Goal: Learn about a topic: Learn about a topic

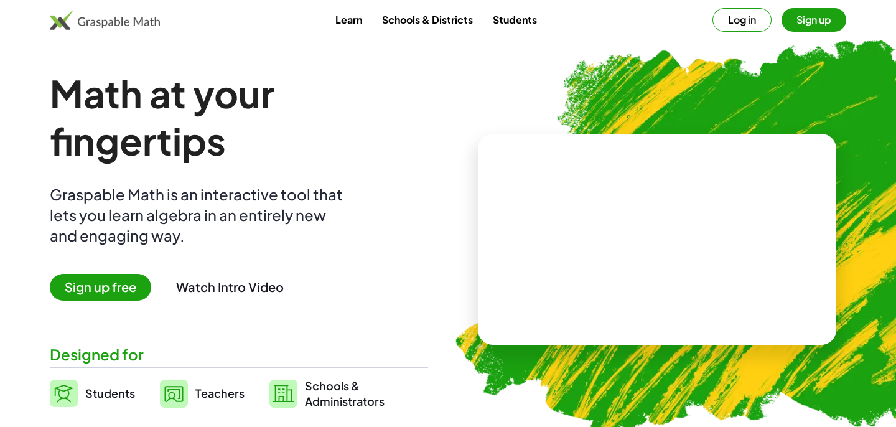
click at [241, 283] on button "Watch Intro Video" at bounding box center [230, 287] width 108 height 16
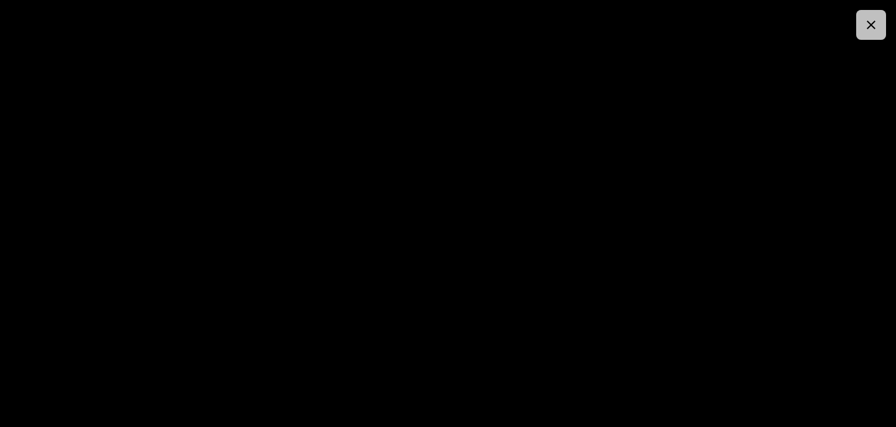
click at [871, 24] on icon "button" at bounding box center [871, 24] width 15 height 15
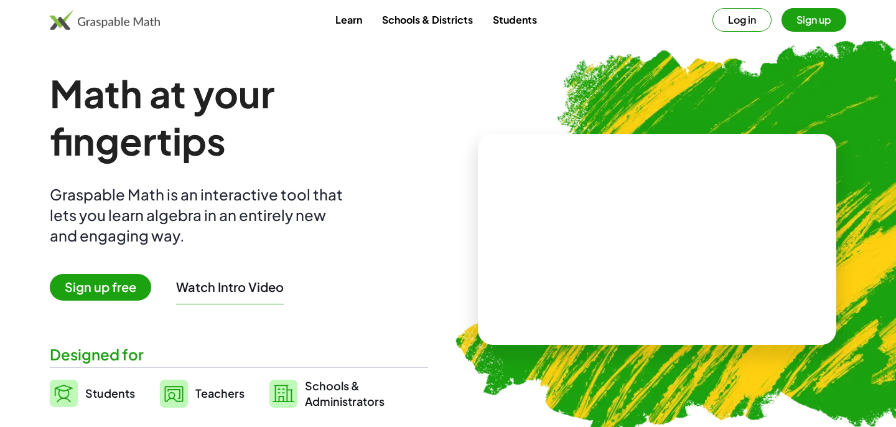
click at [826, 14] on button "Sign up" at bounding box center [814, 20] width 65 height 24
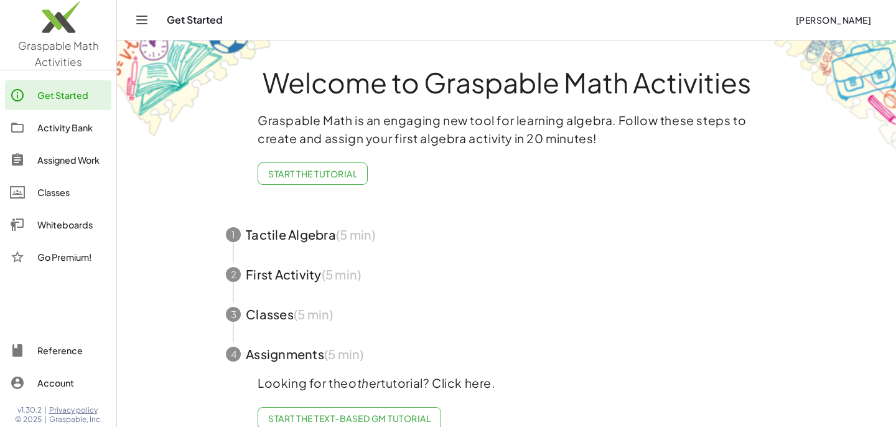
scroll to position [19, 0]
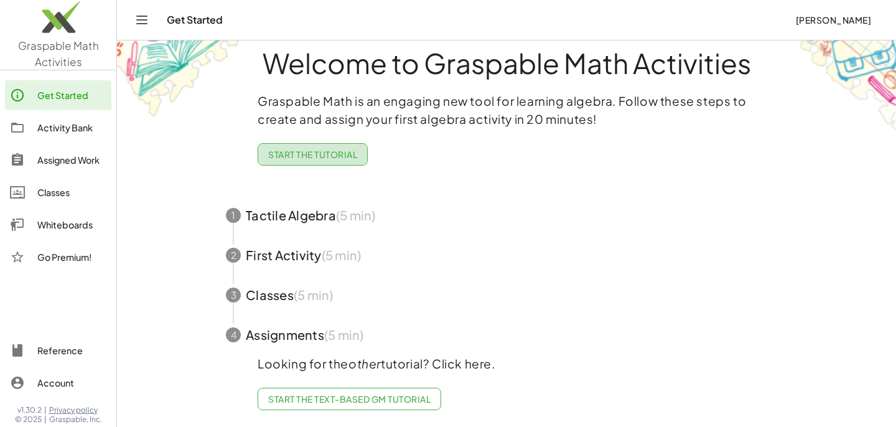
click at [331, 156] on span "Start the Tutorial" at bounding box center [312, 154] width 89 height 11
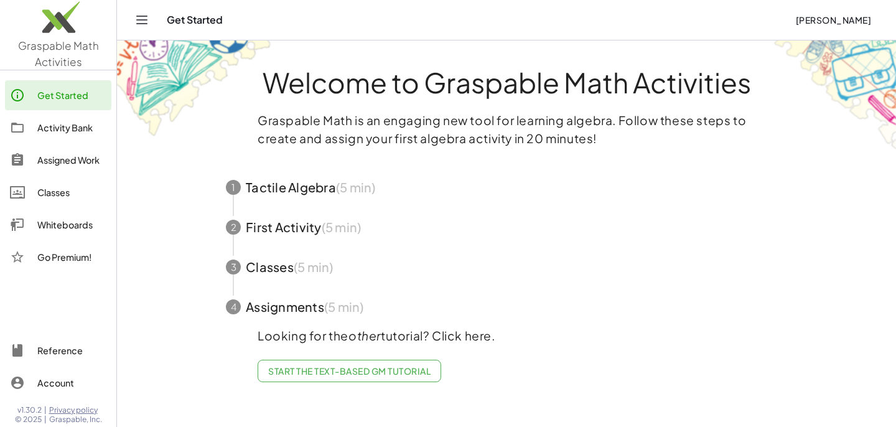
click at [307, 375] on span "Start the Text-based GM Tutorial" at bounding box center [349, 370] width 162 height 11
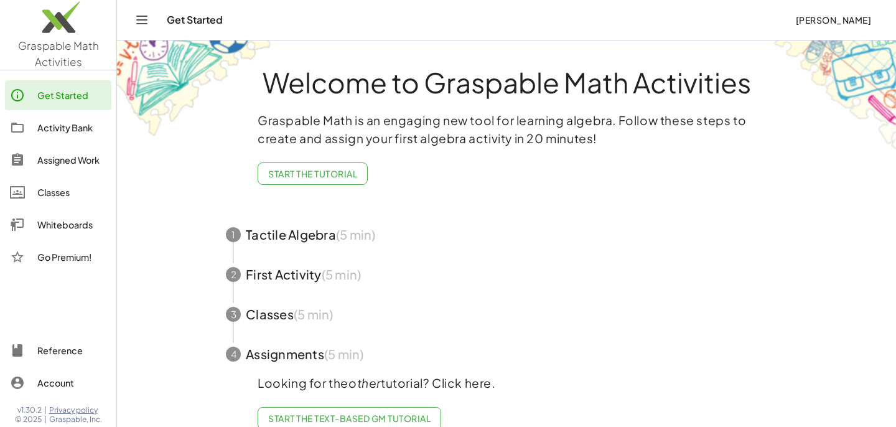
scroll to position [19, 0]
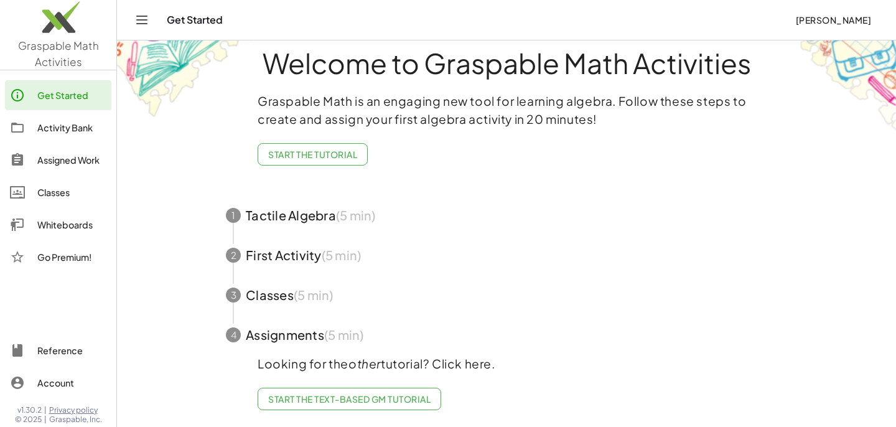
click at [304, 153] on span "Start the Tutorial" at bounding box center [312, 154] width 89 height 11
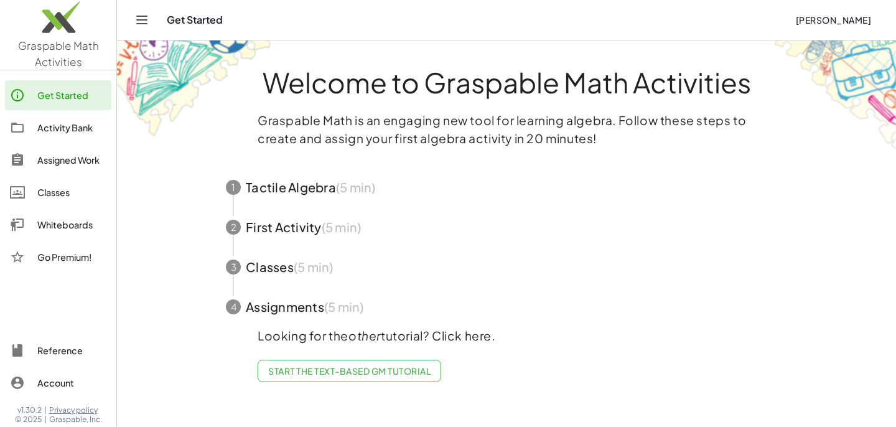
scroll to position [0, 0]
click at [294, 189] on span "button" at bounding box center [506, 187] width 591 height 40
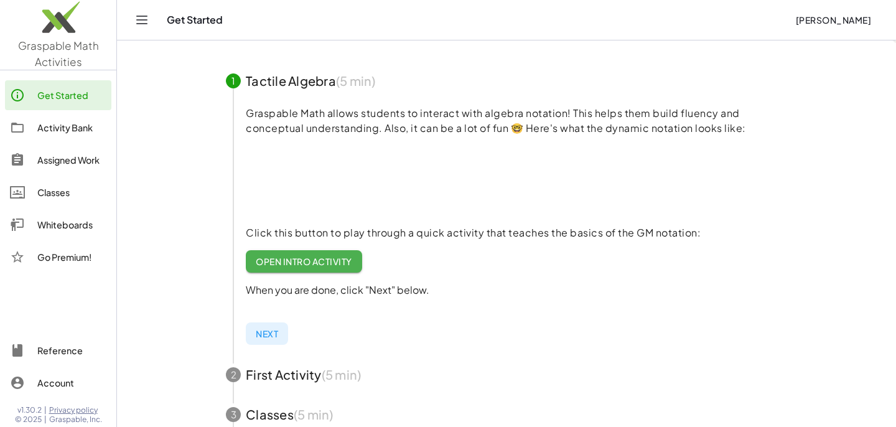
scroll to position [111, 0]
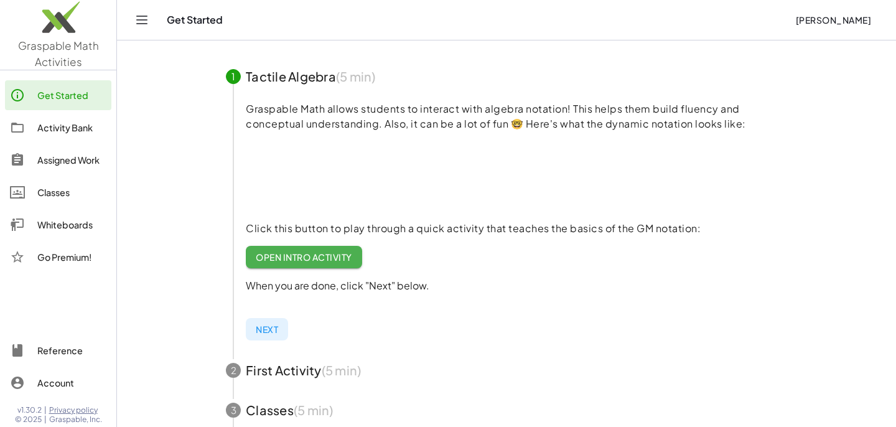
click at [323, 255] on span "Open Intro Activity" at bounding box center [304, 256] width 96 height 11
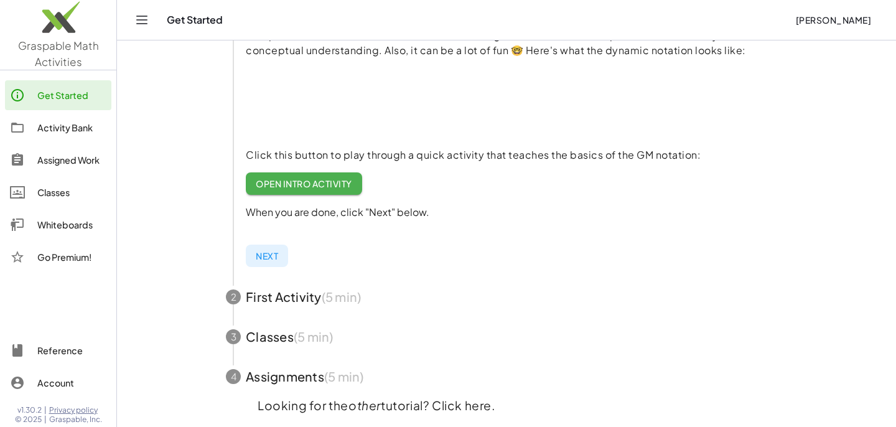
scroll to position [188, 0]
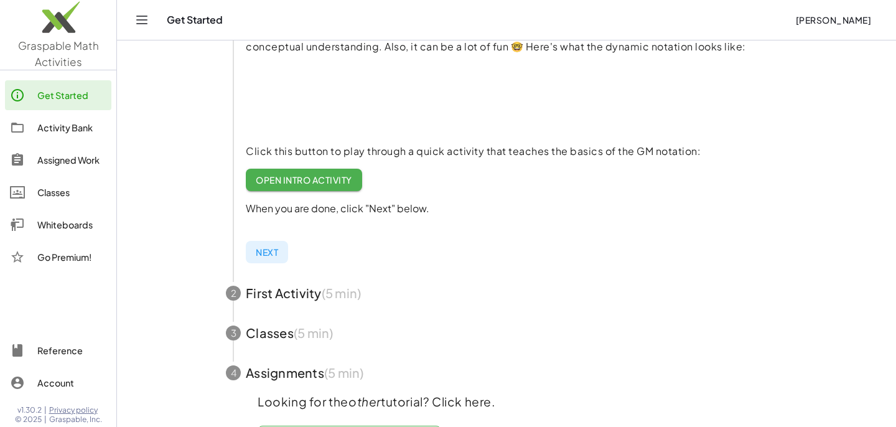
click at [279, 238] on div "Next" at bounding box center [517, 244] width 542 height 37
click at [275, 251] on span "Next" at bounding box center [267, 252] width 22 height 11
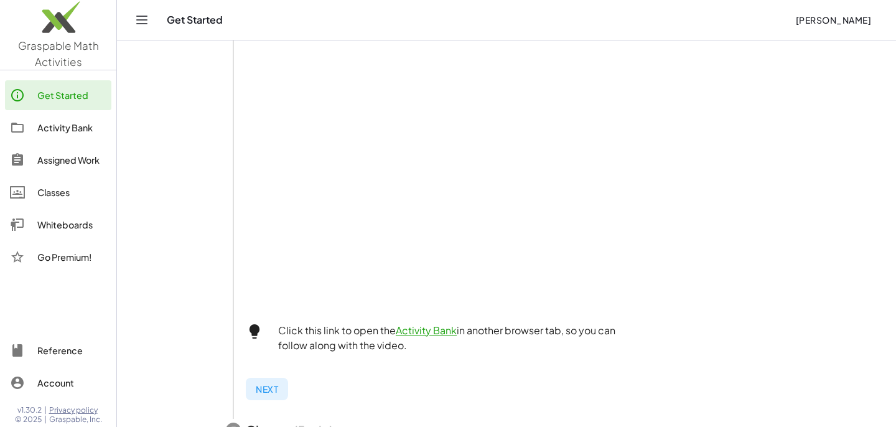
scroll to position [421, 0]
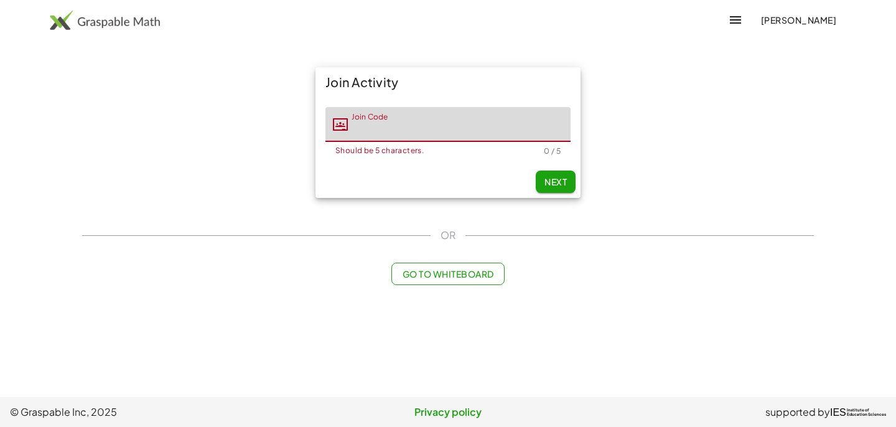
click at [367, 133] on input "Join Code" at bounding box center [459, 124] width 223 height 35
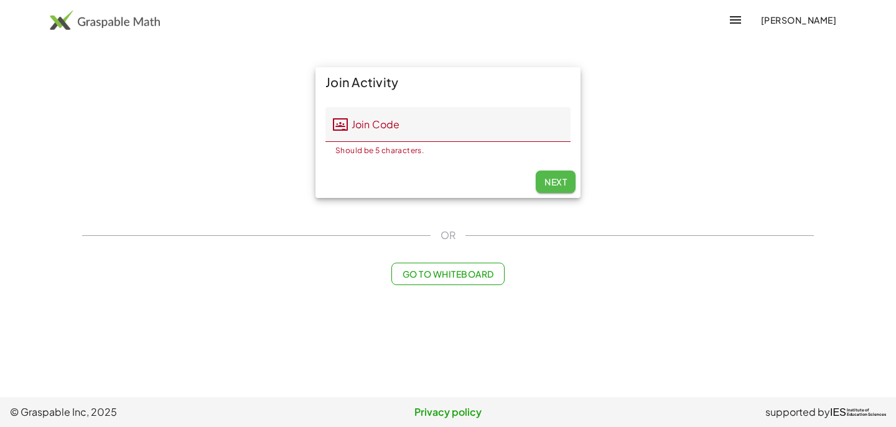
click at [552, 184] on span "Next" at bounding box center [556, 181] width 22 height 11
click at [396, 124] on input "Join Code" at bounding box center [459, 124] width 223 height 35
click at [456, 273] on span "Go to Whiteboard" at bounding box center [448, 273] width 92 height 11
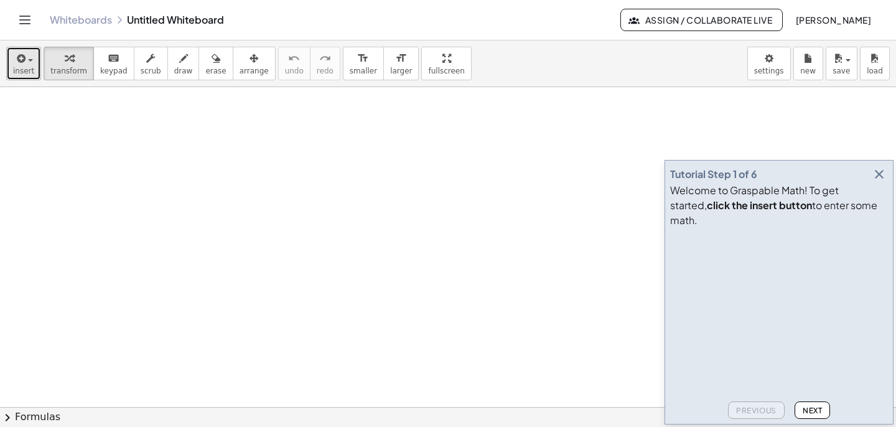
click at [26, 62] on span "button" at bounding box center [27, 59] width 2 height 9
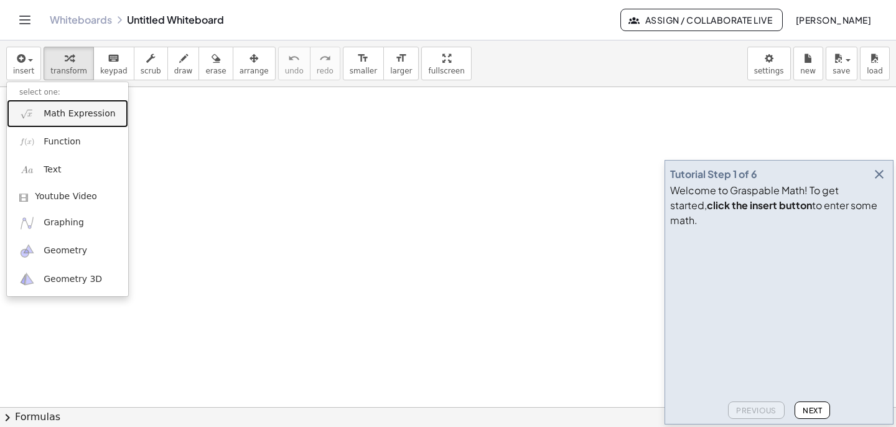
click at [76, 121] on link "Math Expression" at bounding box center [67, 114] width 121 height 28
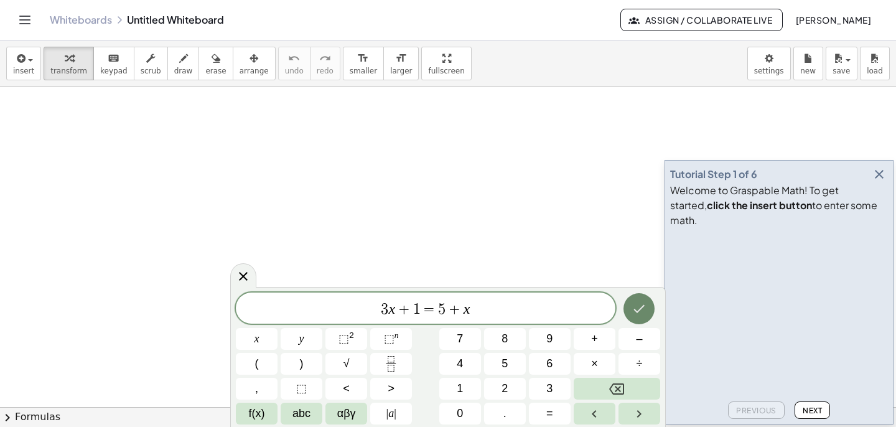
click at [641, 306] on icon "Done" at bounding box center [639, 308] width 15 height 15
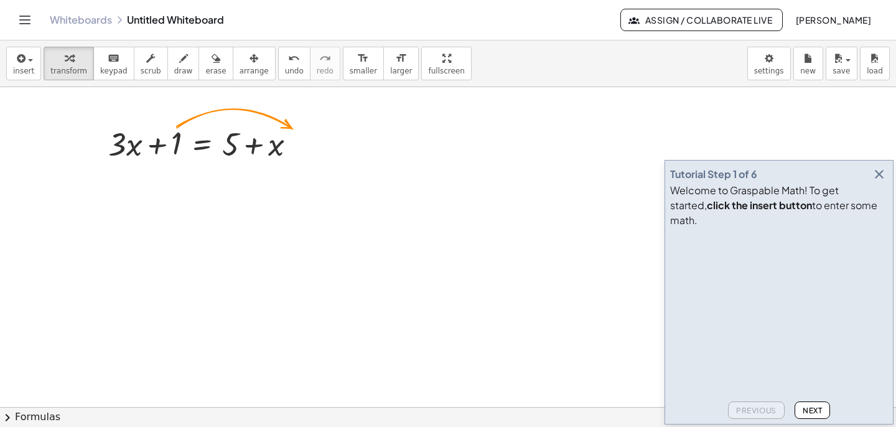
click at [819, 409] on span "Next" at bounding box center [812, 410] width 19 height 9
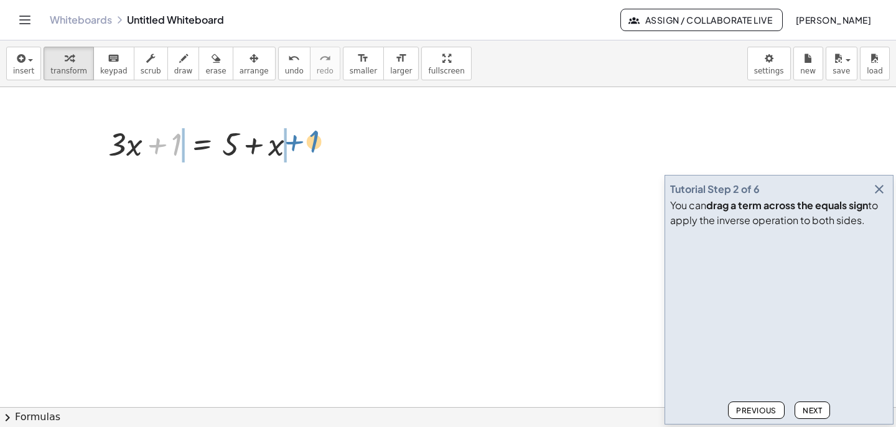
drag, startPoint x: 172, startPoint y: 148, endPoint x: 308, endPoint y: 144, distance: 136.4
click at [309, 144] on div at bounding box center [207, 143] width 210 height 42
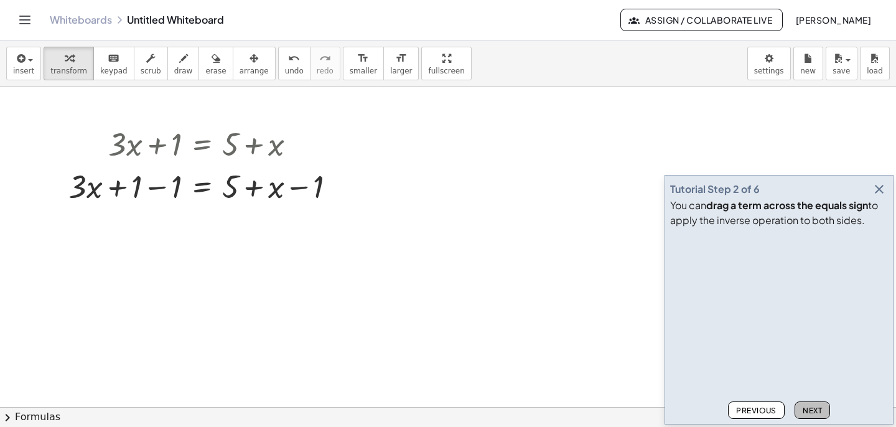
click at [821, 411] on span "Next" at bounding box center [812, 410] width 19 height 9
click at [141, 190] on div at bounding box center [206, 185] width 289 height 42
drag, startPoint x: 317, startPoint y: 187, endPoint x: 234, endPoint y: 184, distance: 82.8
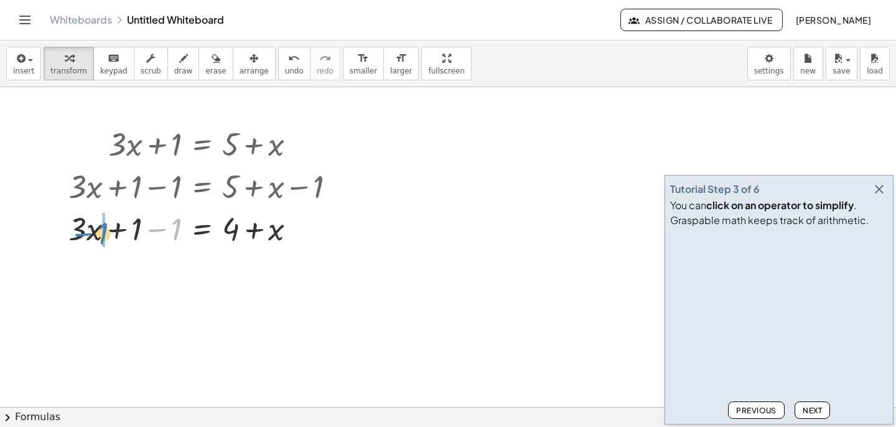
drag, startPoint x: 174, startPoint y: 235, endPoint x: 100, endPoint y: 239, distance: 74.8
click at [99, 239] on div at bounding box center [206, 228] width 289 height 42
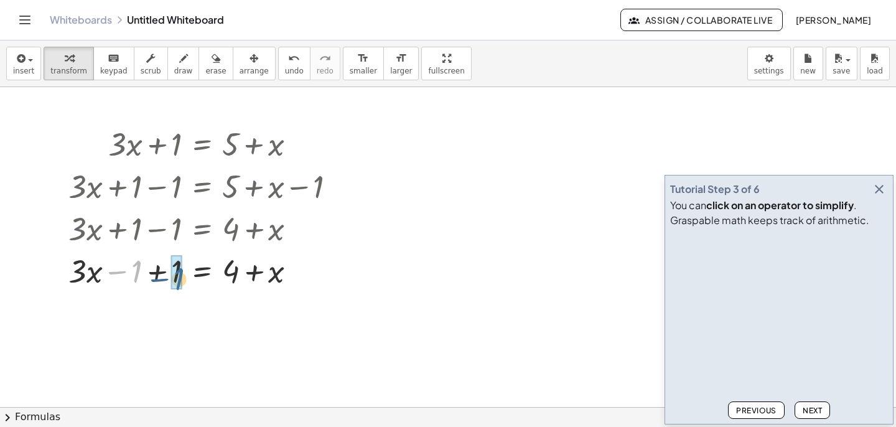
drag, startPoint x: 133, startPoint y: 269, endPoint x: 174, endPoint y: 276, distance: 41.7
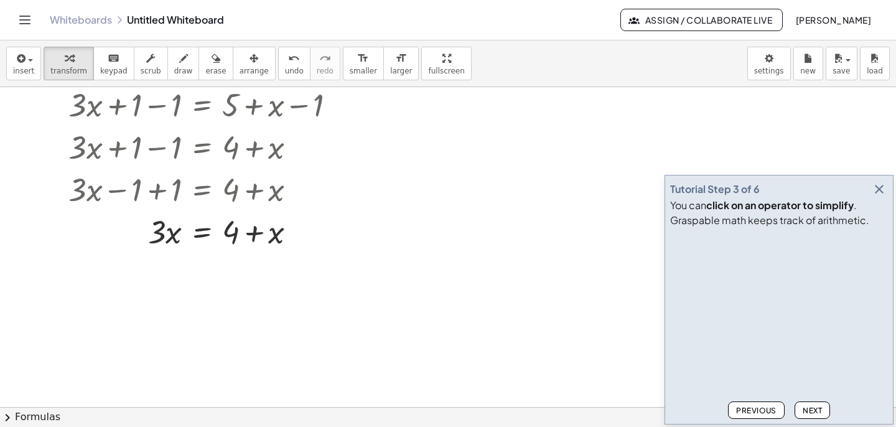
scroll to position [87, 0]
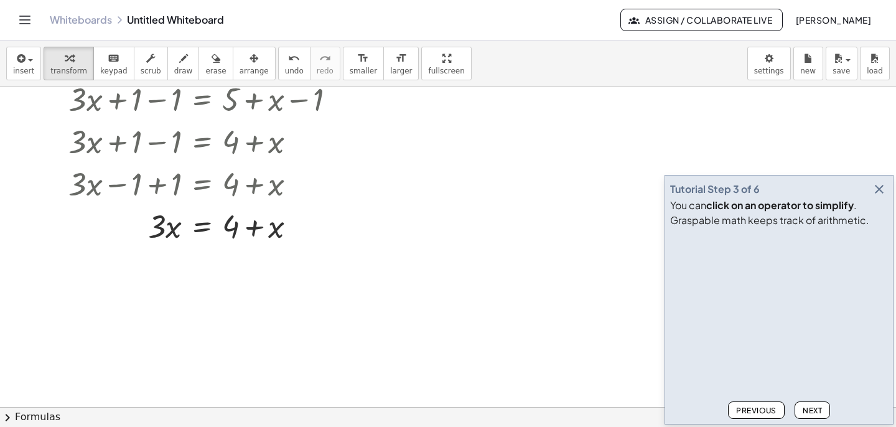
click at [815, 403] on button "Next" at bounding box center [812, 410] width 35 height 17
click at [205, 257] on icon at bounding box center [202, 258] width 11 height 11
click at [318, 251] on div at bounding box center [448, 360] width 896 height 721
click at [230, 235] on div at bounding box center [206, 225] width 289 height 42
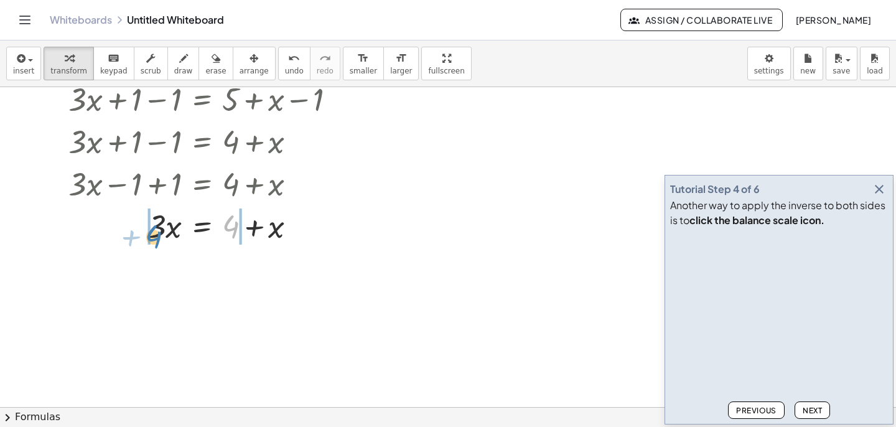
drag, startPoint x: 233, startPoint y: 228, endPoint x: 156, endPoint y: 238, distance: 77.9
click at [156, 238] on div at bounding box center [206, 225] width 289 height 42
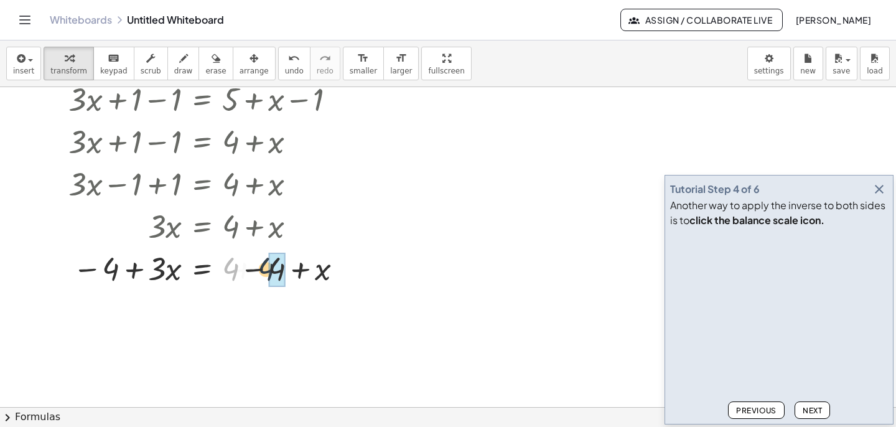
drag, startPoint x: 238, startPoint y: 277, endPoint x: 275, endPoint y: 278, distance: 36.7
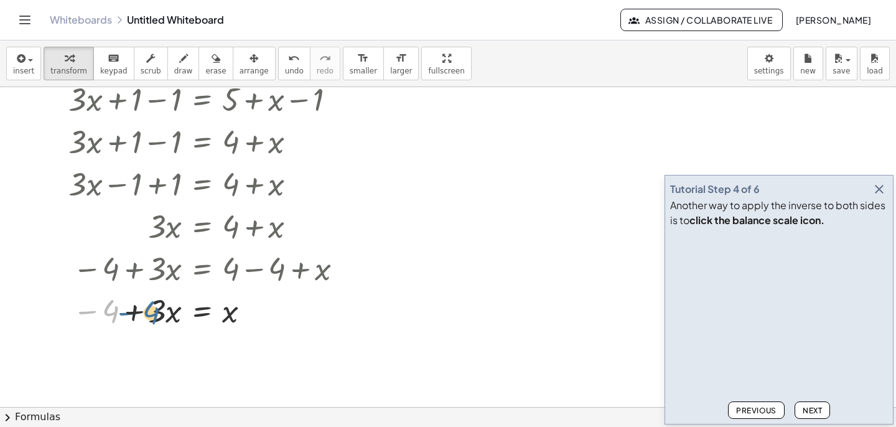
drag, startPoint x: 107, startPoint y: 318, endPoint x: 148, endPoint y: 319, distance: 40.5
click at [148, 319] on div at bounding box center [207, 310] width 291 height 42
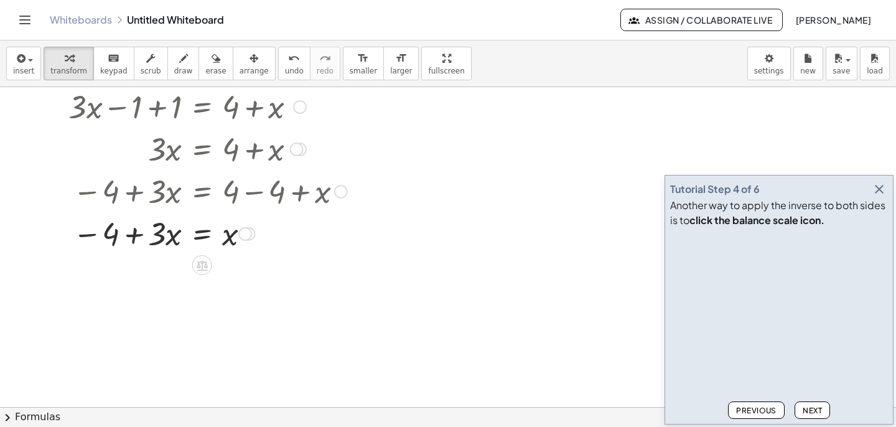
scroll to position [172, 0]
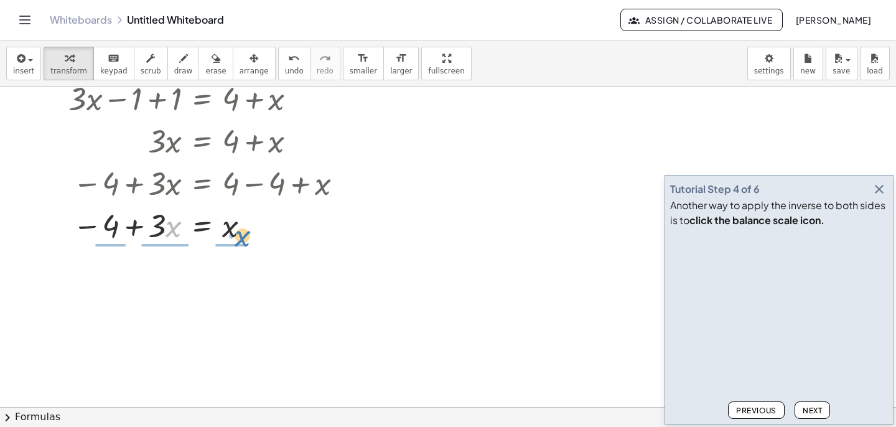
drag, startPoint x: 167, startPoint y: 225, endPoint x: 236, endPoint y: 233, distance: 69.6
click at [236, 233] on div at bounding box center [207, 225] width 291 height 42
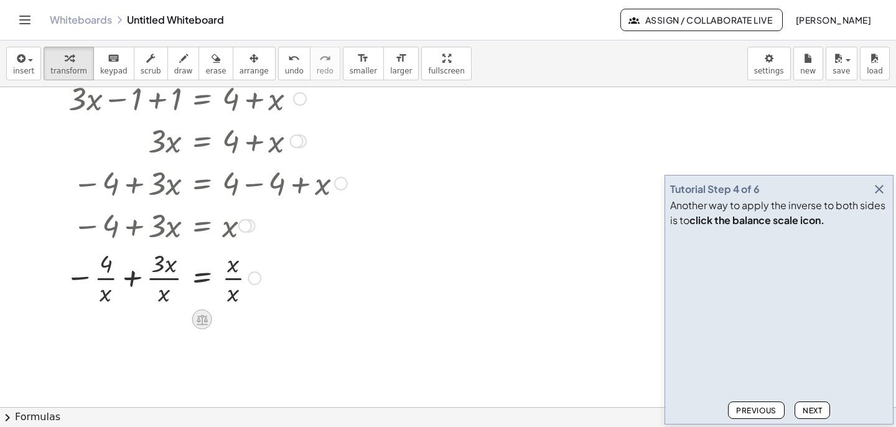
click at [200, 317] on icon at bounding box center [201, 319] width 13 height 13
click at [223, 278] on div at bounding box center [206, 277] width 294 height 62
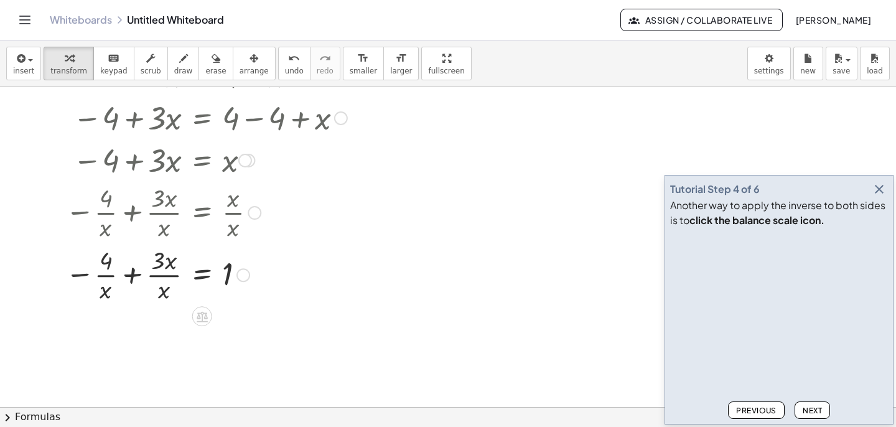
scroll to position [245, 0]
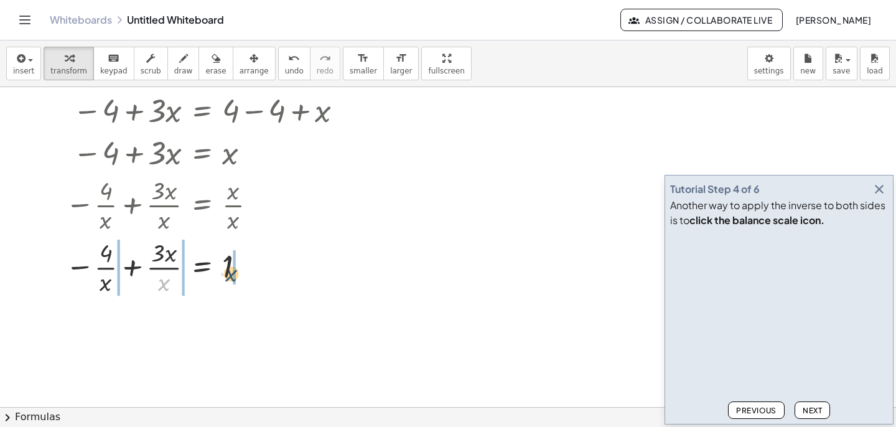
drag, startPoint x: 163, startPoint y: 286, endPoint x: 237, endPoint y: 273, distance: 75.2
click at [237, 273] on div at bounding box center [206, 266] width 294 height 62
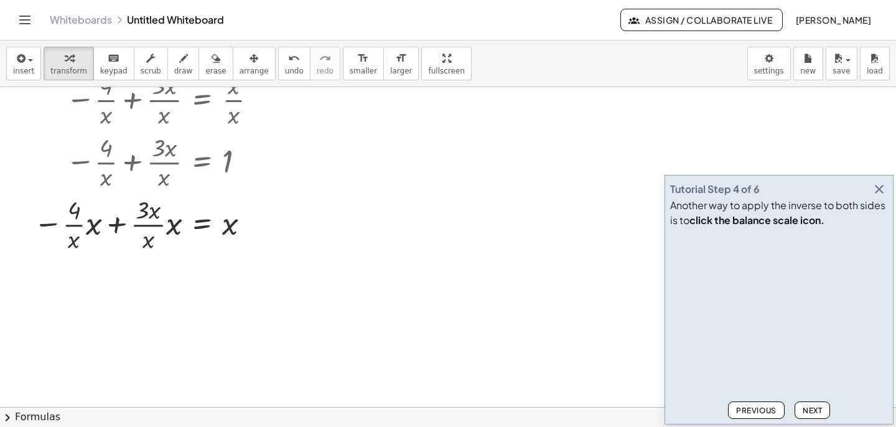
scroll to position [357, 0]
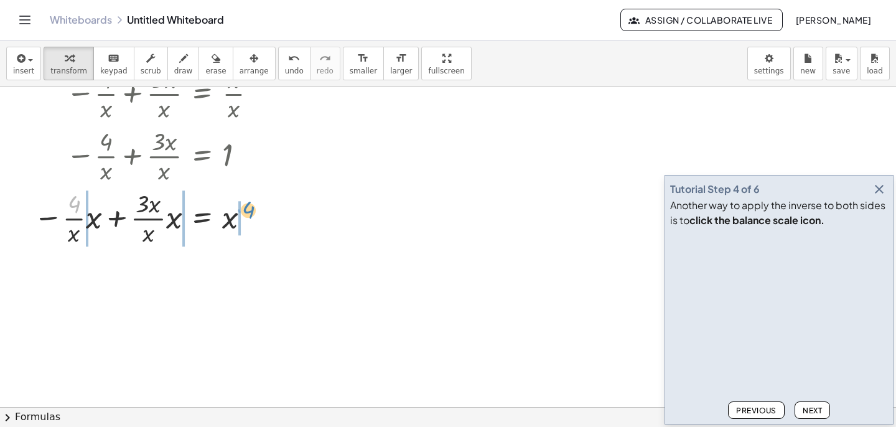
drag, startPoint x: 80, startPoint y: 207, endPoint x: 250, endPoint y: 213, distance: 170.1
click at [250, 213] on div at bounding box center [190, 217] width 326 height 62
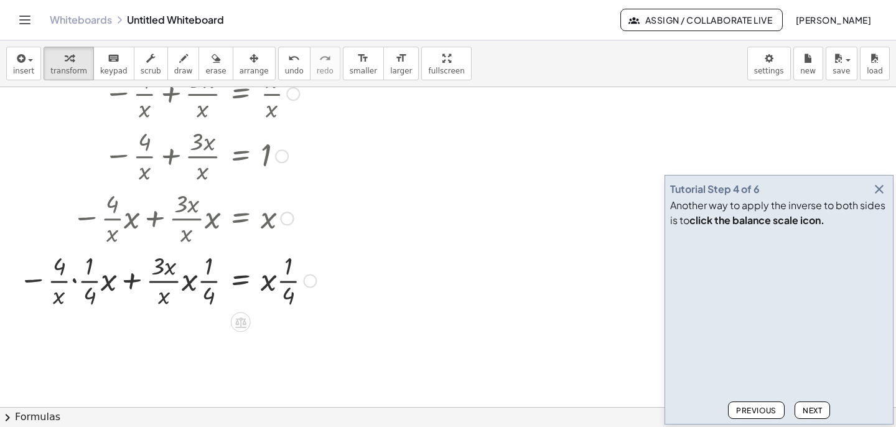
scroll to position [357, 0]
click at [825, 406] on button "Next" at bounding box center [812, 410] width 35 height 17
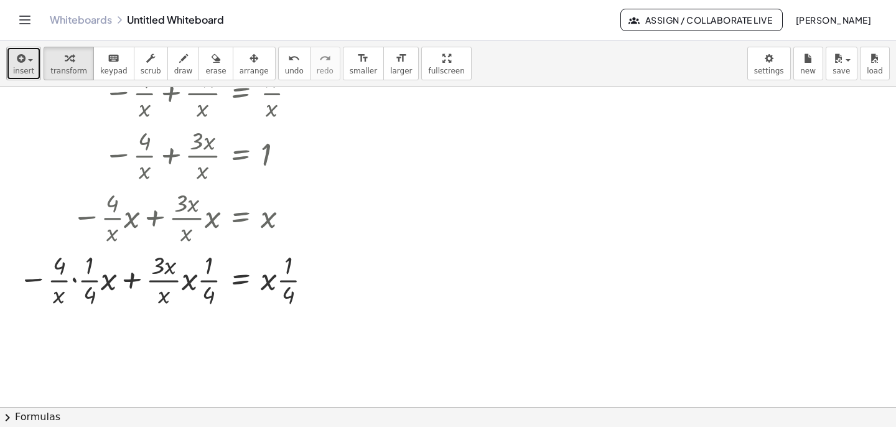
click at [24, 69] on span "insert" at bounding box center [23, 71] width 21 height 9
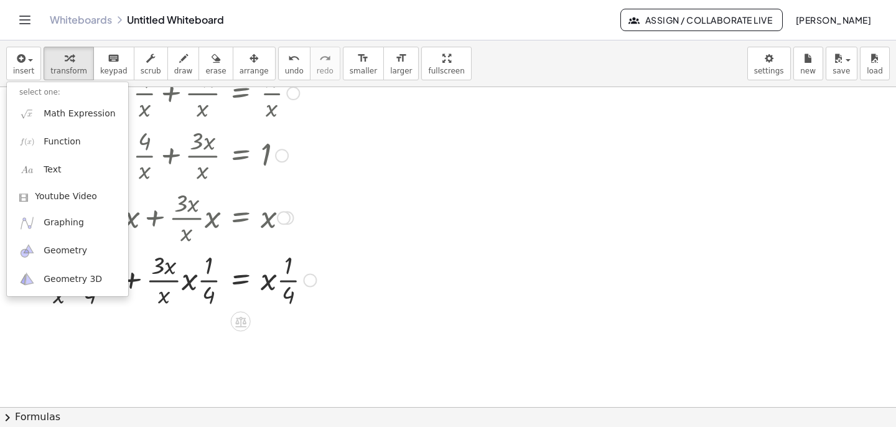
click at [360, 133] on div at bounding box center [202, 154] width 380 height 62
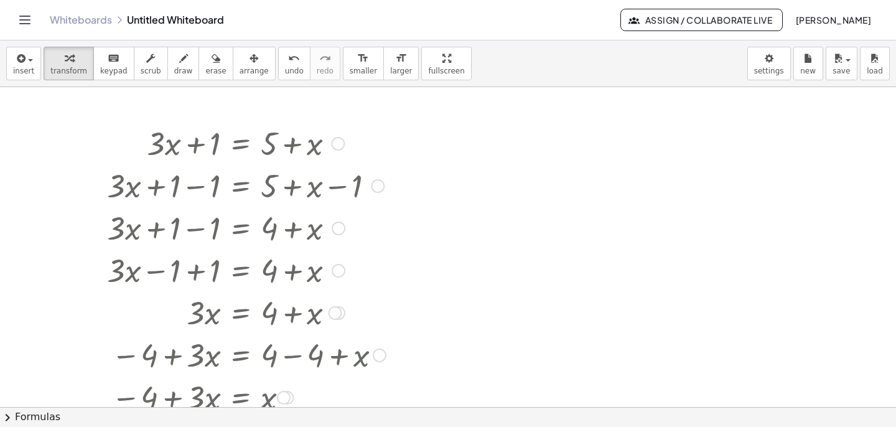
scroll to position [0, 0]
click at [215, 67] on span "erase" at bounding box center [215, 71] width 21 height 9
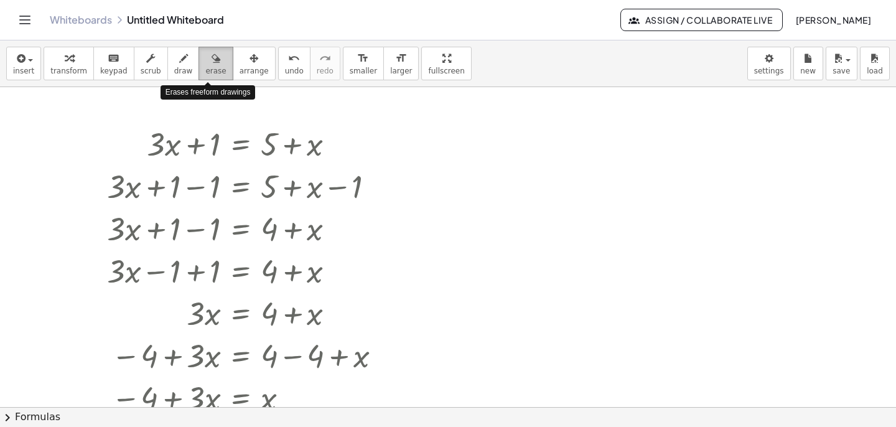
click at [215, 67] on span "erase" at bounding box center [215, 71] width 21 height 9
click at [153, 149] on div at bounding box center [448, 407] width 896 height 640
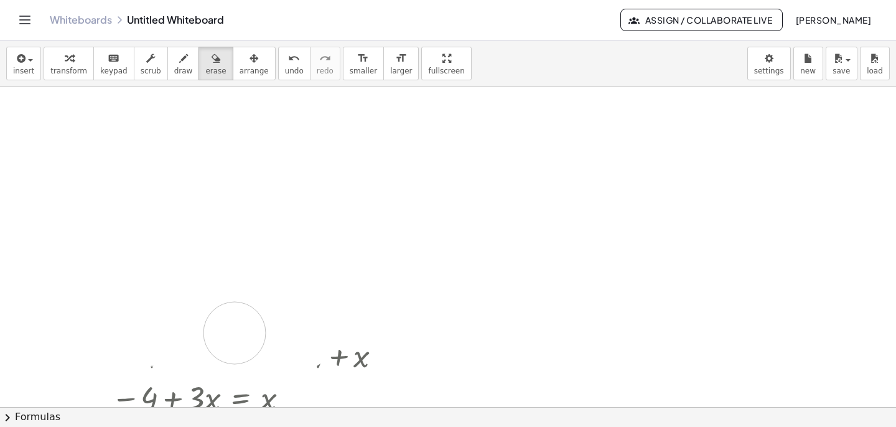
drag, startPoint x: 153, startPoint y: 149, endPoint x: 347, endPoint y: 329, distance: 264.7
click at [348, 329] on div at bounding box center [448, 407] width 896 height 640
